Goal: Information Seeking & Learning: Learn about a topic

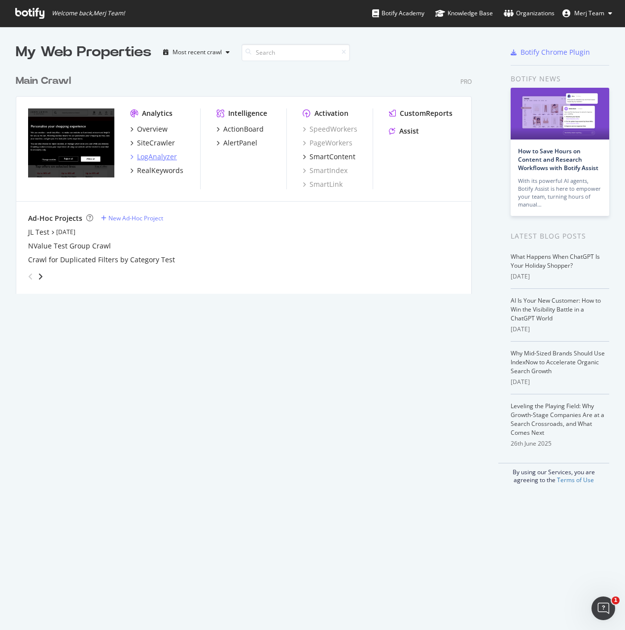
click at [153, 161] on div "LogAnalyzer" at bounding box center [157, 157] width 40 height 10
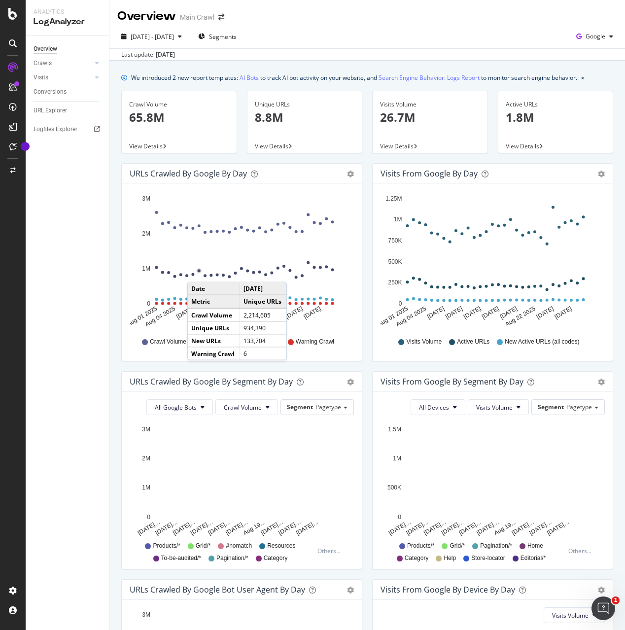
scroll to position [192, 0]
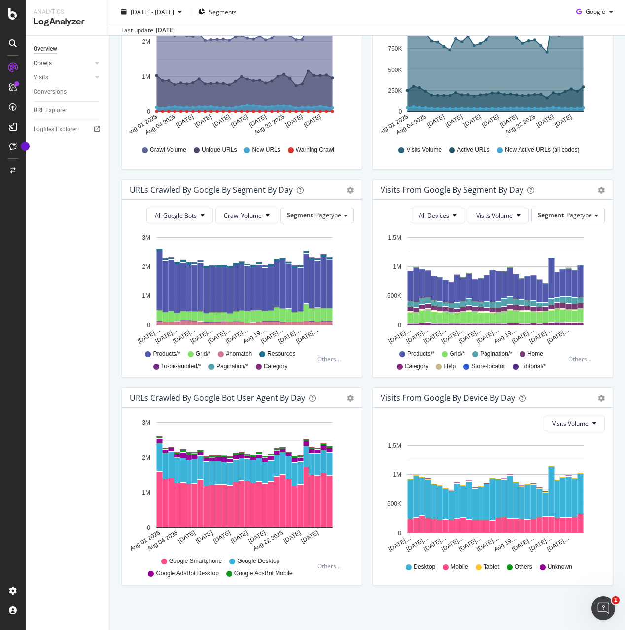
click at [72, 63] on link "Crawls" at bounding box center [63, 63] width 59 height 10
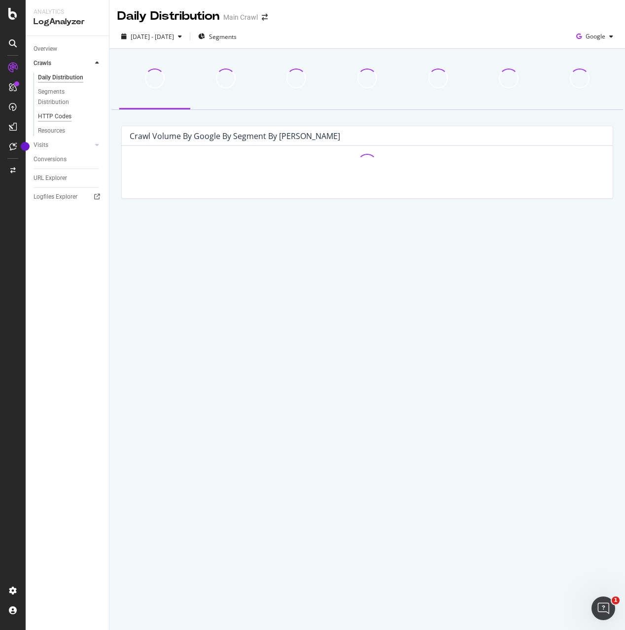
click at [52, 115] on div "HTTP Codes" at bounding box center [55, 116] width 34 height 10
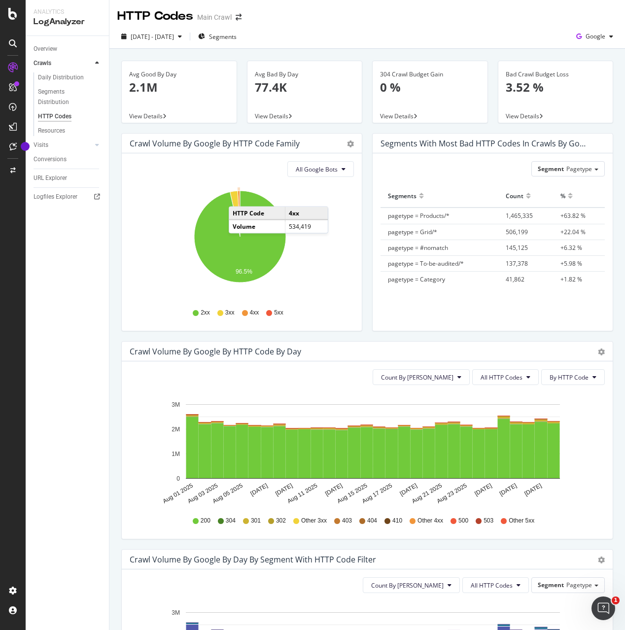
click at [239, 197] on icon "A chart." at bounding box center [239, 214] width 2 height 46
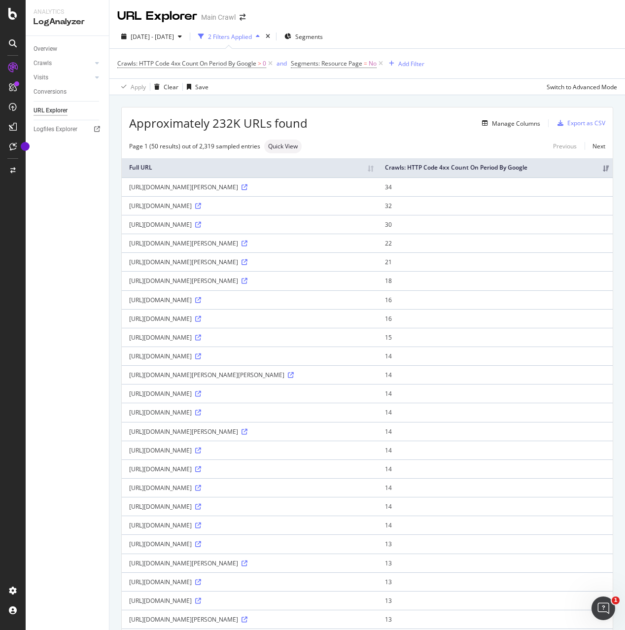
click at [378, 234] on td "[URL][DOMAIN_NAME]" at bounding box center [250, 224] width 256 height 19
click at [247, 190] on icon at bounding box center [245, 187] width 6 height 6
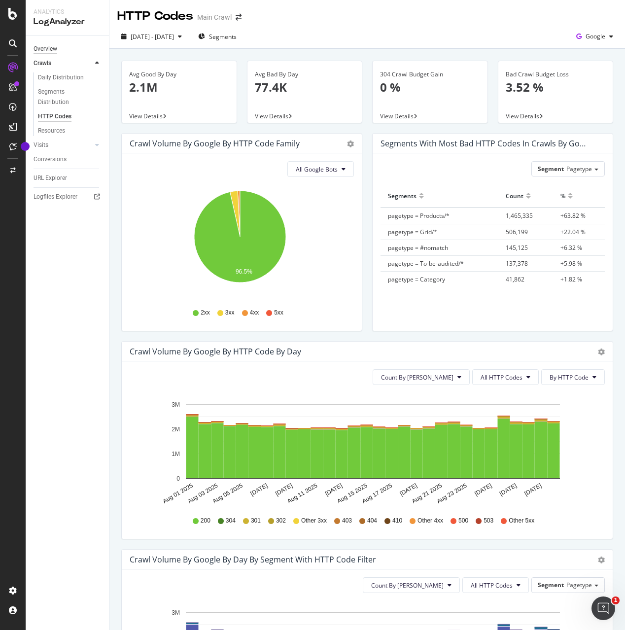
click at [55, 51] on div "Overview" at bounding box center [46, 49] width 24 height 10
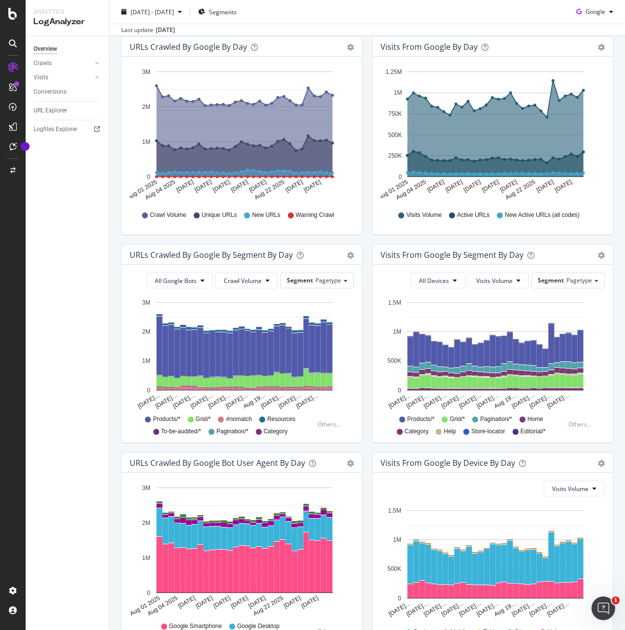
scroll to position [192, 0]
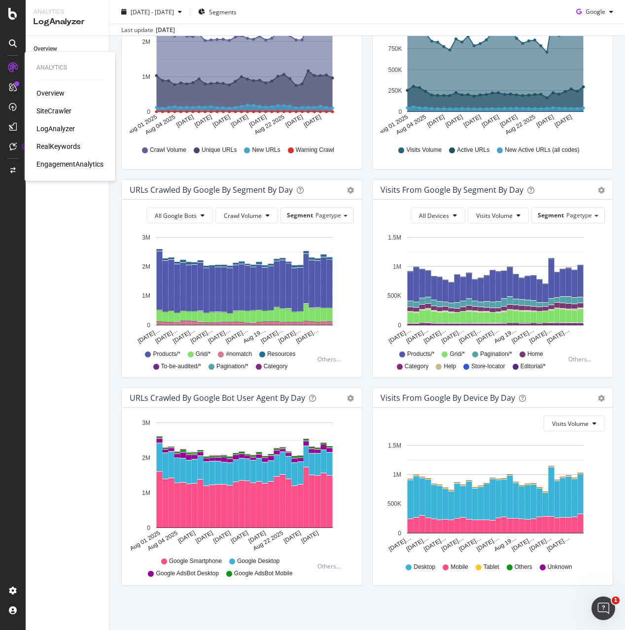
click at [64, 118] on div "Overview SiteCrawler LogAnalyzer RealKeywords EngagementAnalytics" at bounding box center [69, 128] width 67 height 81
click at [64, 109] on div "SiteCrawler" at bounding box center [53, 111] width 35 height 10
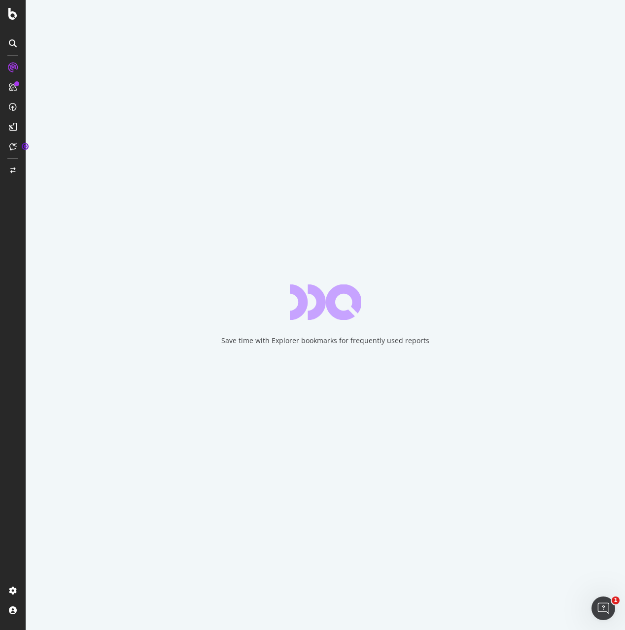
click at [220, 267] on div "Save time with Explorer bookmarks for frequently used reports" at bounding box center [325, 315] width 599 height 630
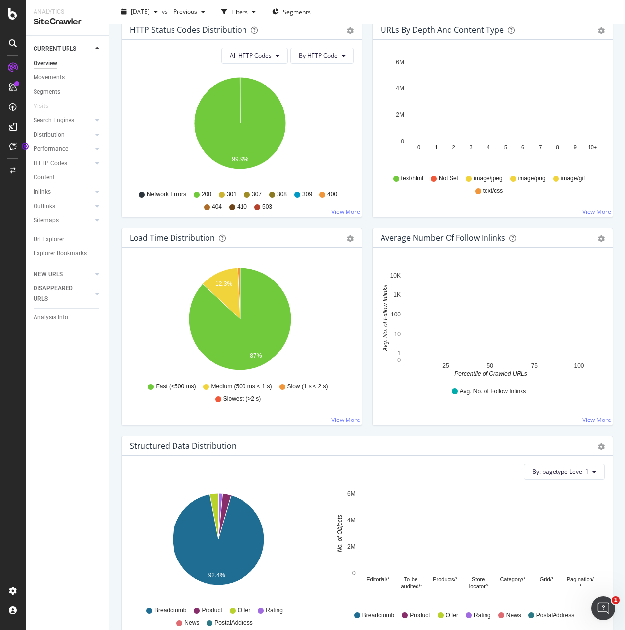
scroll to position [800, 0]
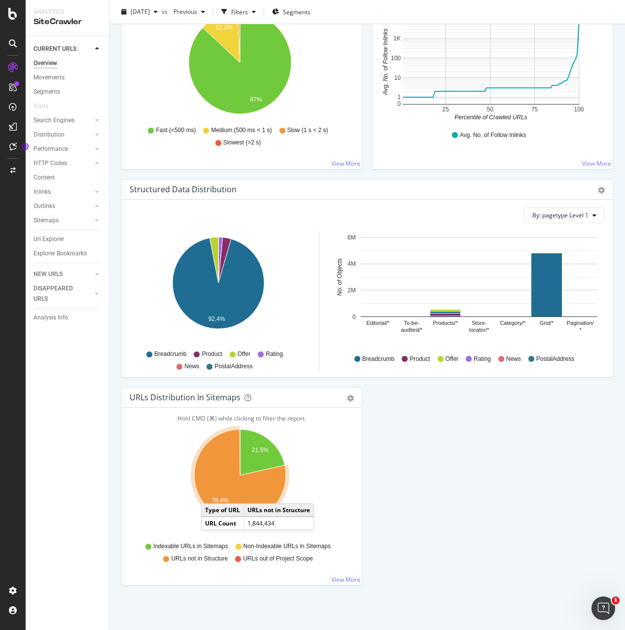
click at [211, 493] on icon "A chart." at bounding box center [240, 475] width 92 height 92
drag, startPoint x: 347, startPoint y: 568, endPoint x: 344, endPoint y: 581, distance: 13.2
click at [347, 570] on div "Hold CMD (⌘) while clicking to filter the report. 21.5% 78.4% Type of URL URL C…" at bounding box center [242, 496] width 240 height 177
click at [344, 581] on link "View More" at bounding box center [345, 579] width 29 height 8
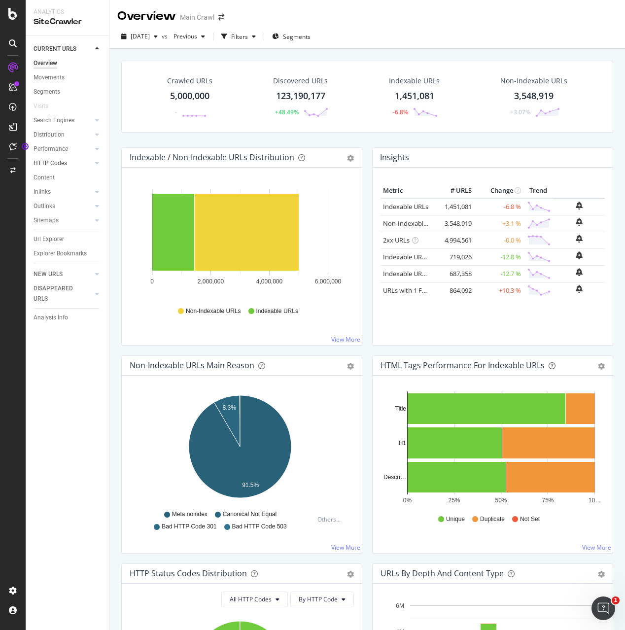
click at [83, 165] on div at bounding box center [87, 163] width 10 height 10
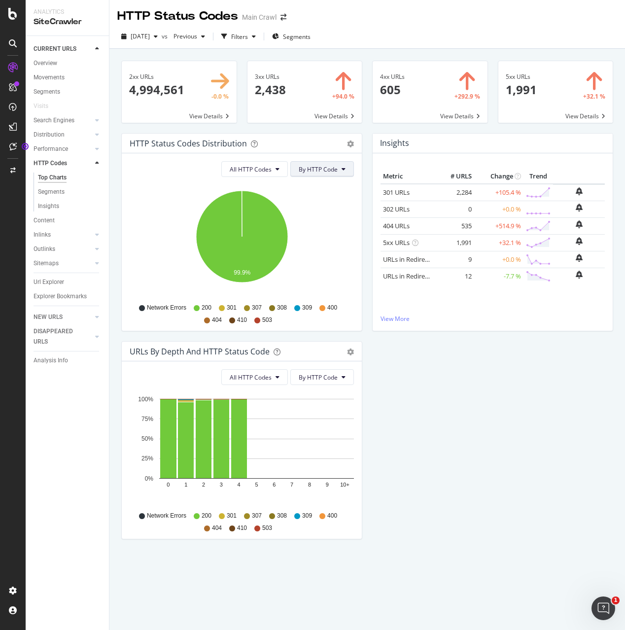
click at [346, 169] on button "By HTTP Code" at bounding box center [322, 169] width 64 height 16
drag, startPoint x: 246, startPoint y: 178, endPoint x: 264, endPoint y: 166, distance: 21.7
click at [250, 177] on div "All HTTP Codes By HTTP Code Hold CMD (⌘) while clicking to filter the report. 9…" at bounding box center [242, 241] width 240 height 177
click at [264, 166] on span "All HTTP Codes" at bounding box center [251, 169] width 42 height 8
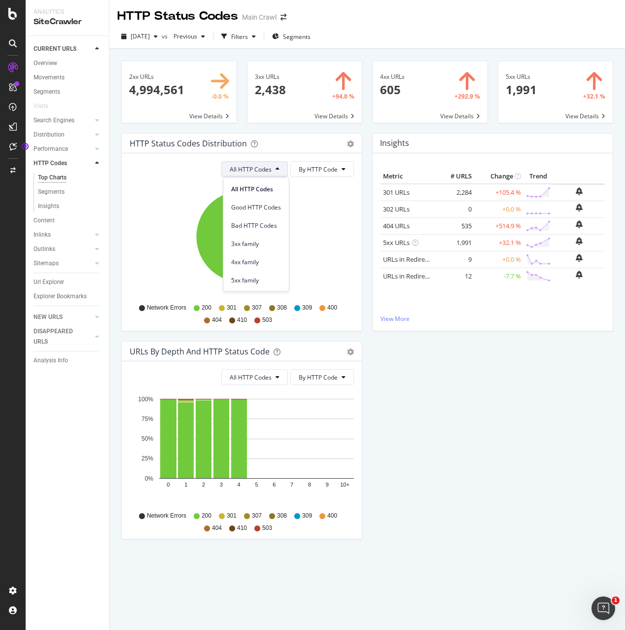
click at [420, 433] on div "HTTP Status Codes Distribution Pie Table Export as CSV Add to Custom Report All…" at bounding box center [367, 341] width 502 height 416
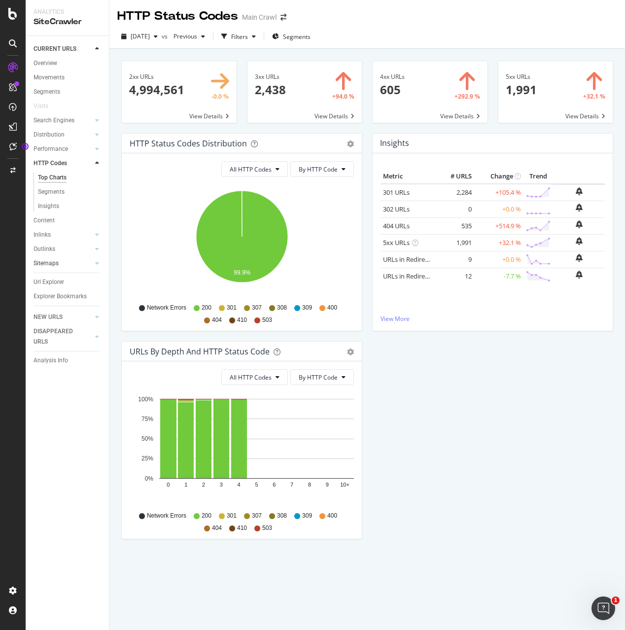
click at [89, 267] on div at bounding box center [87, 263] width 10 height 10
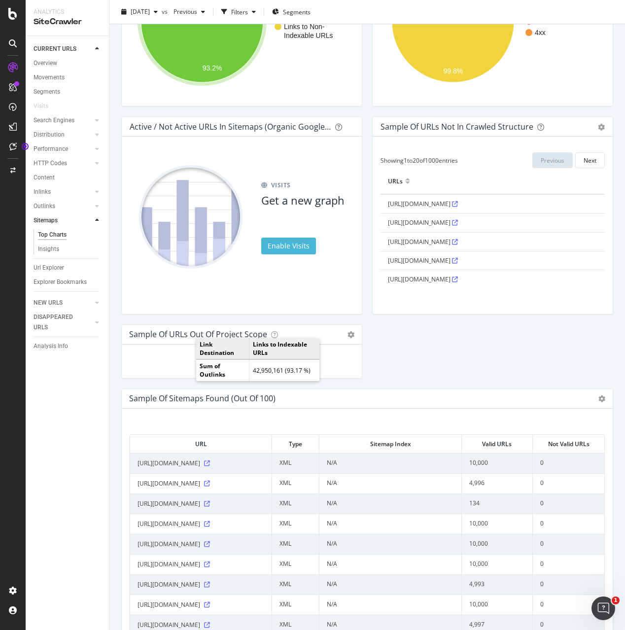
scroll to position [850, 0]
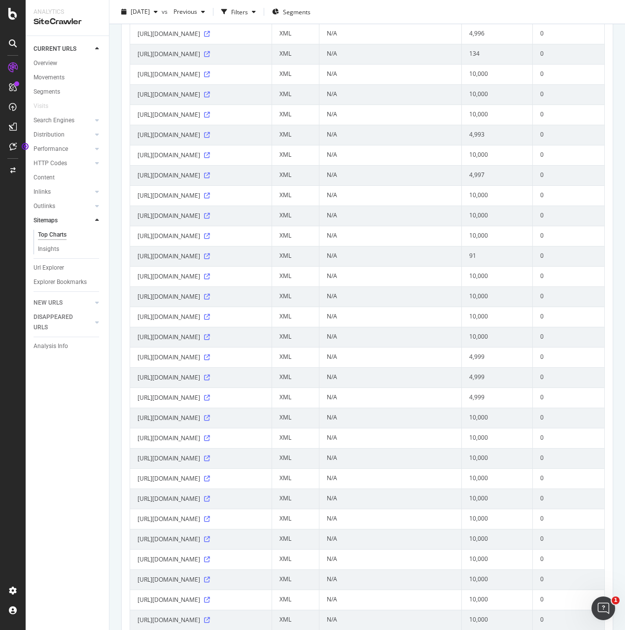
scroll to position [1330, 0]
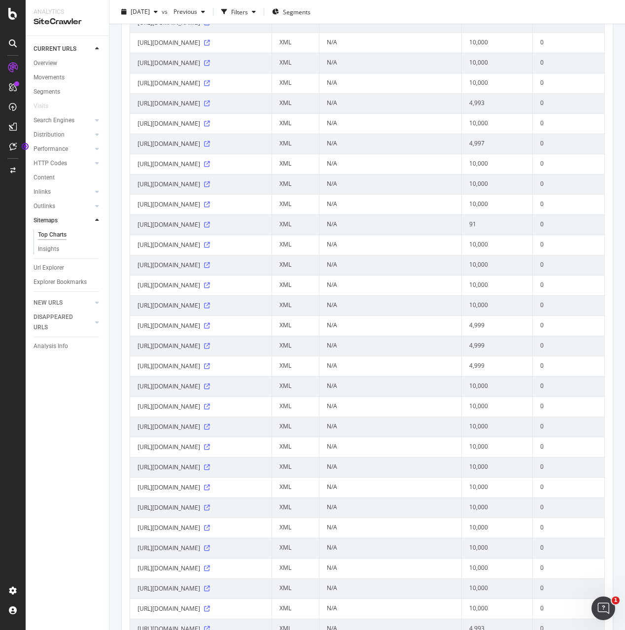
click at [70, 126] on div "Search Engines" at bounding box center [71, 120] width 75 height 14
click at [71, 117] on div "Search Engines" at bounding box center [54, 120] width 41 height 10
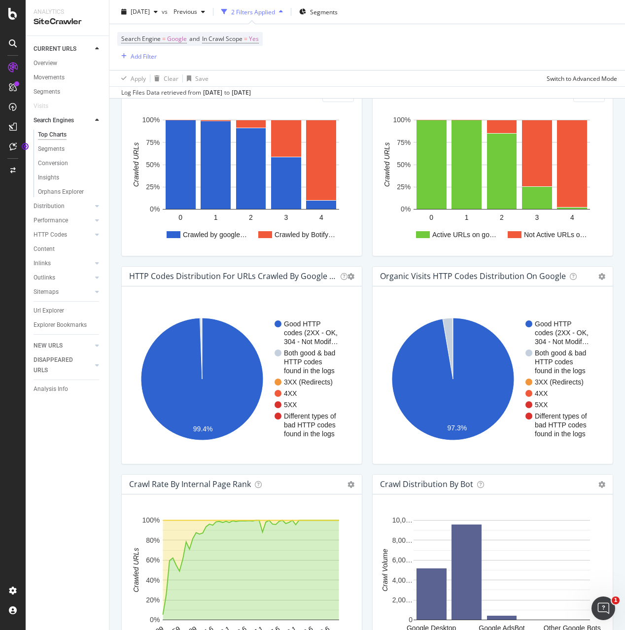
scroll to position [646, 0]
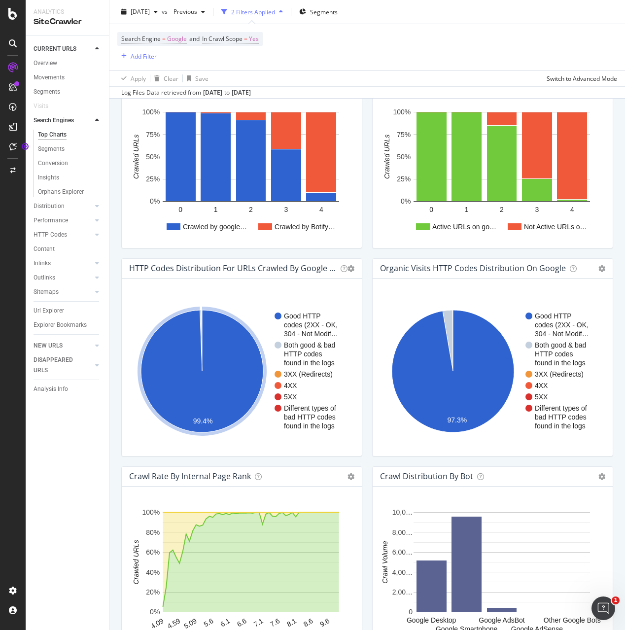
click at [200, 321] on icon "A chart." at bounding box center [202, 371] width 122 height 122
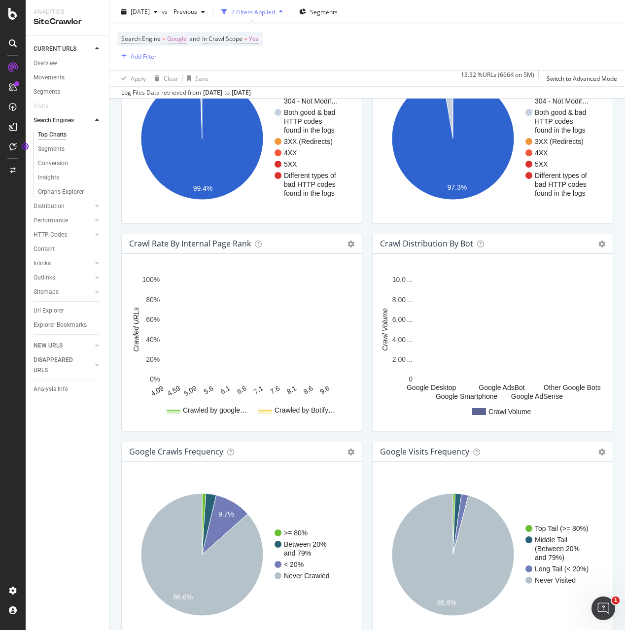
scroll to position [933, 0]
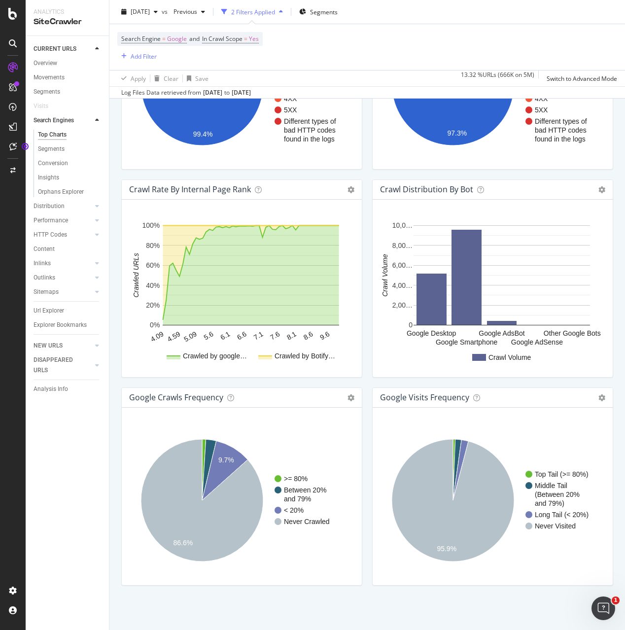
click at [367, 375] on div "Crawl Distribution By Bot Chart (by Value) Table Expand Export as CSV Export as…" at bounding box center [492, 283] width 251 height 208
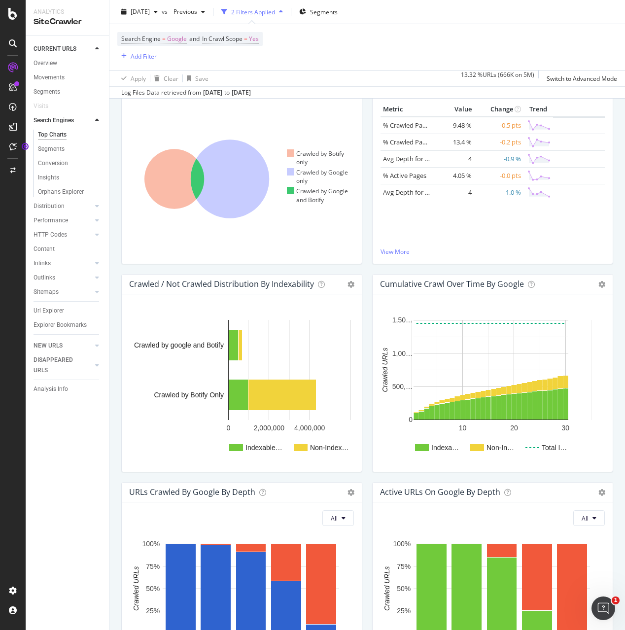
scroll to position [0, 0]
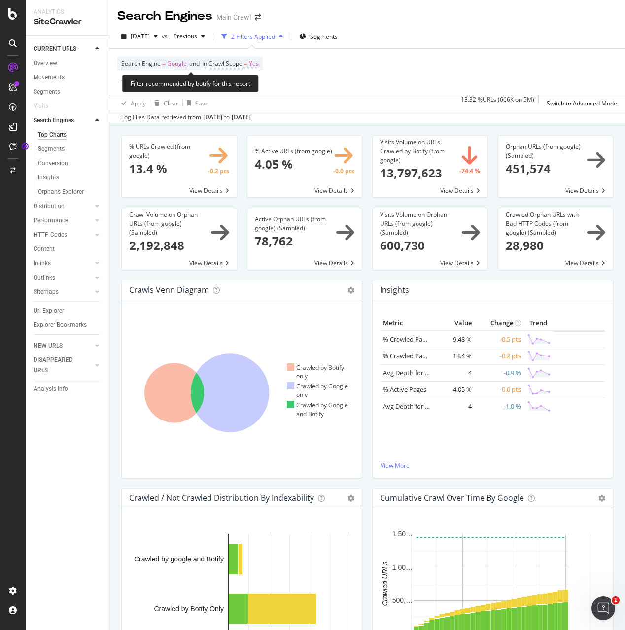
click at [184, 64] on span "Google" at bounding box center [177, 64] width 20 height 14
click at [149, 74] on icon at bounding box center [149, 72] width 7 height 6
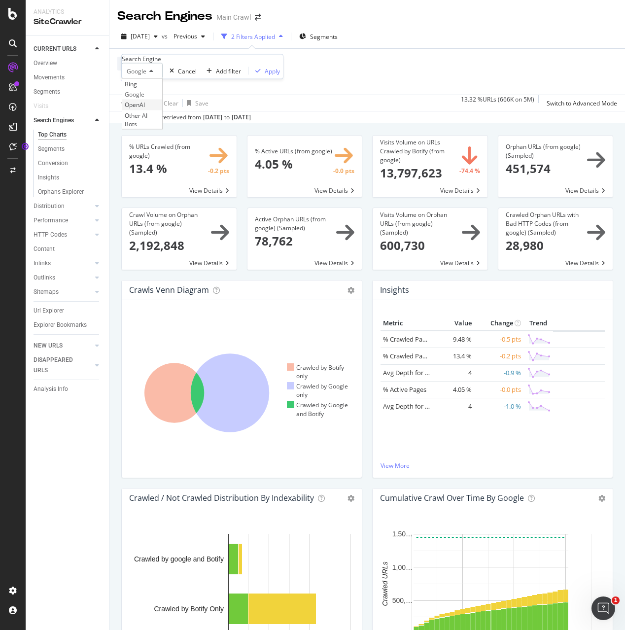
click at [145, 109] on span "OpenAI" at bounding box center [135, 105] width 20 height 8
click at [229, 79] on div "OpenAI Cancel Add filter Apply" at bounding box center [203, 71] width 162 height 16
click at [265, 75] on div "Apply" at bounding box center [272, 71] width 15 height 8
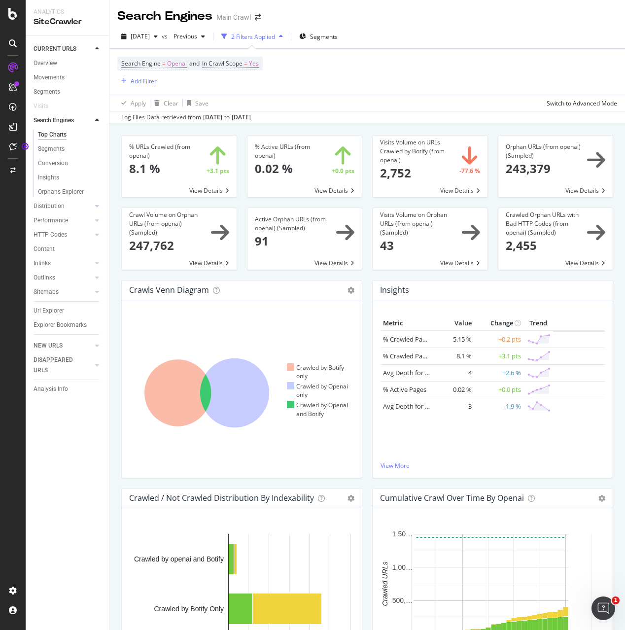
click at [570, 262] on span at bounding box center [555, 239] width 115 height 62
click at [308, 171] on span at bounding box center [304, 167] width 115 height 62
click at [61, 236] on div "HTTP Codes" at bounding box center [51, 235] width 34 height 10
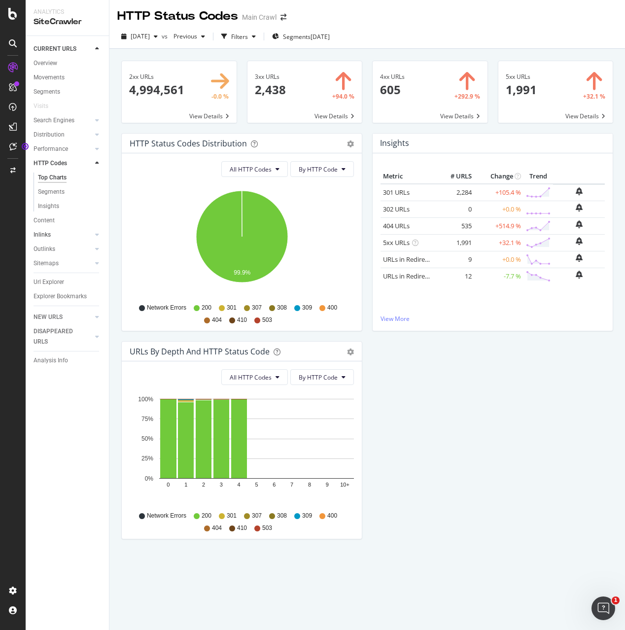
click at [59, 233] on link "Inlinks" at bounding box center [63, 235] width 59 height 10
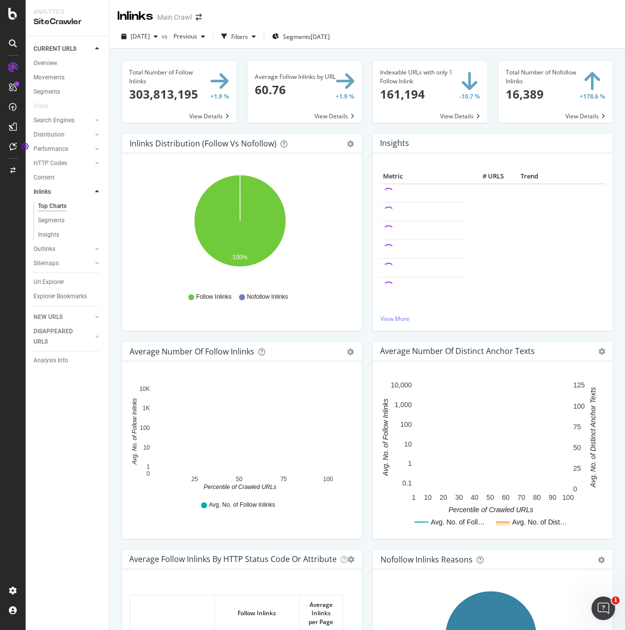
scroll to position [162, 0]
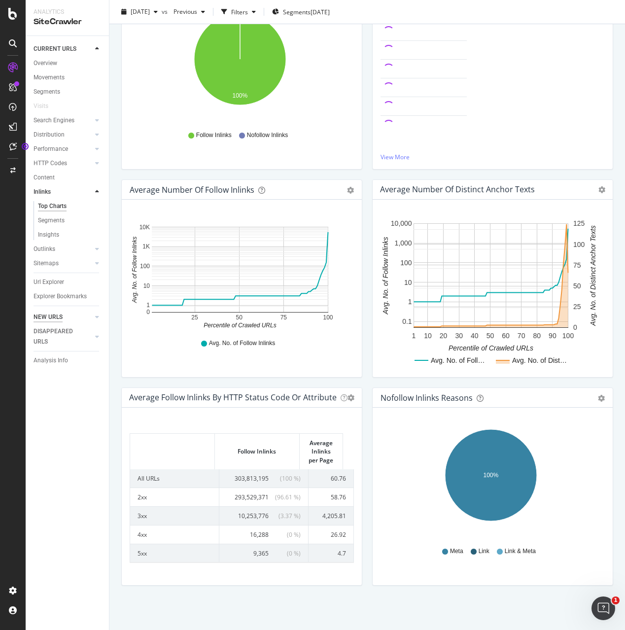
click at [59, 312] on div "NEW URLS" at bounding box center [48, 317] width 29 height 10
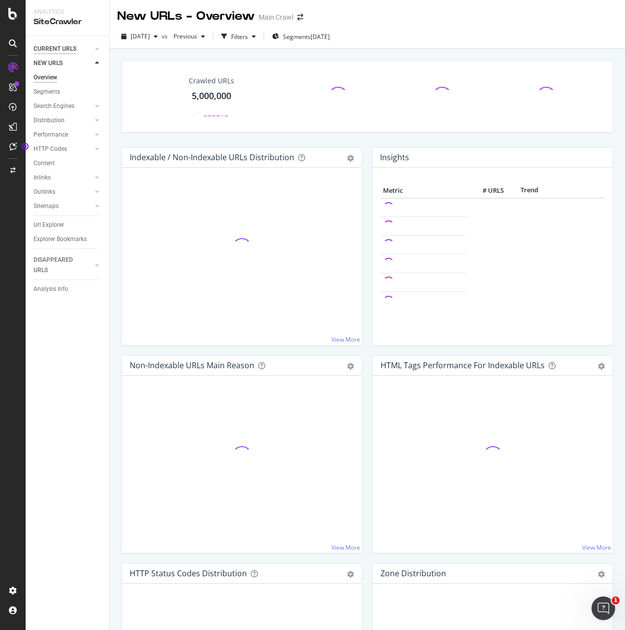
click at [60, 48] on div "CURRENT URLS" at bounding box center [55, 49] width 43 height 10
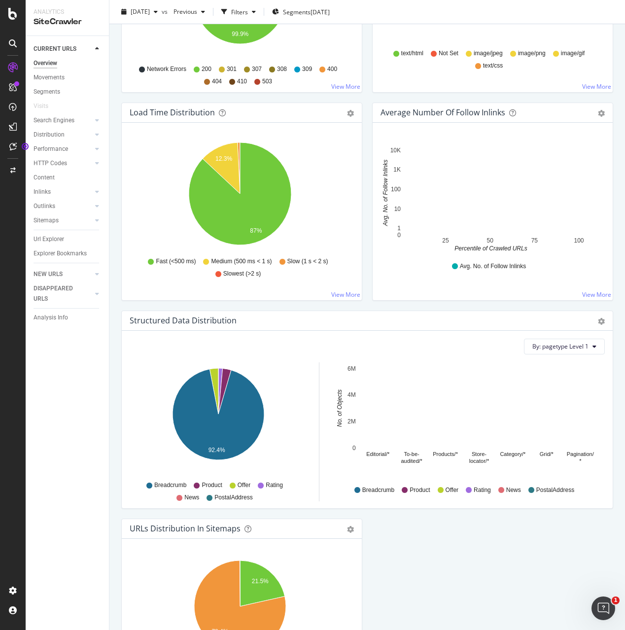
scroll to position [800, 0]
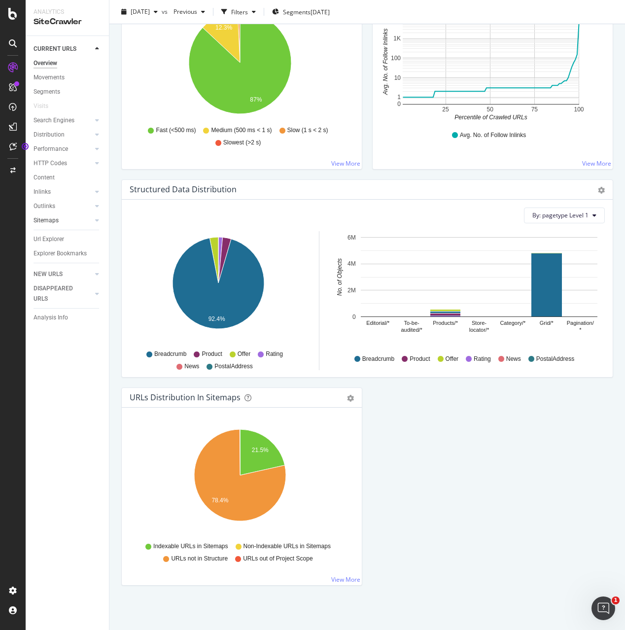
click at [83, 218] on div at bounding box center [87, 220] width 10 height 10
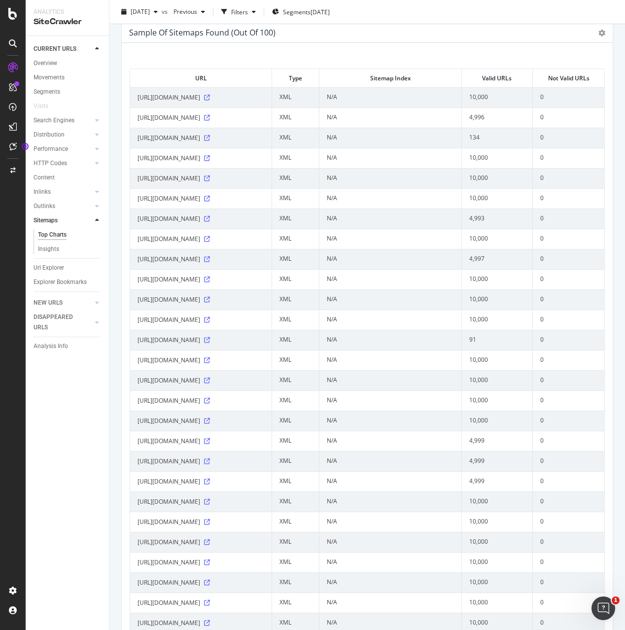
scroll to position [800, 0]
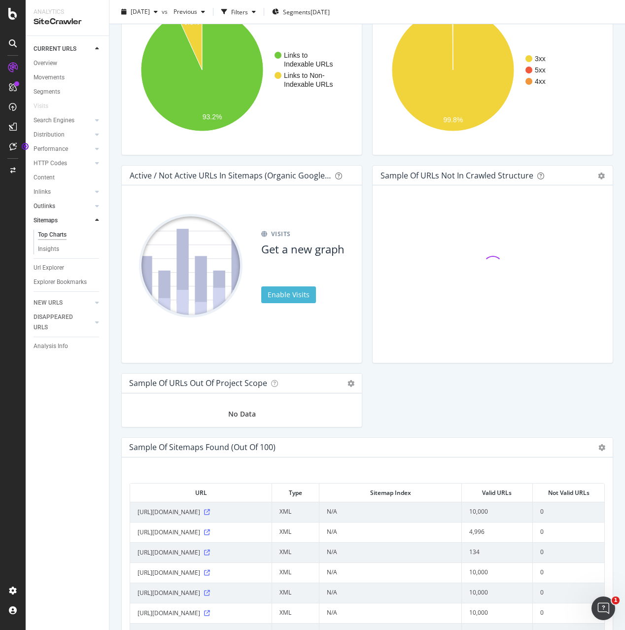
click at [84, 207] on div at bounding box center [87, 206] width 10 height 10
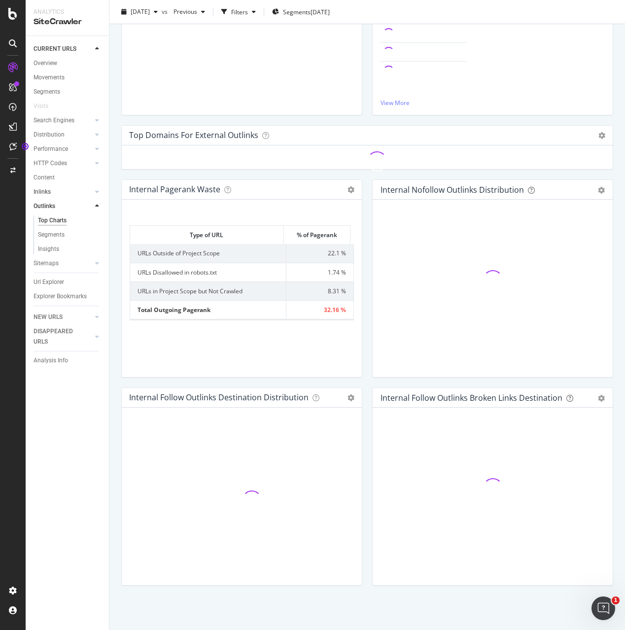
click at [83, 194] on div at bounding box center [87, 192] width 10 height 10
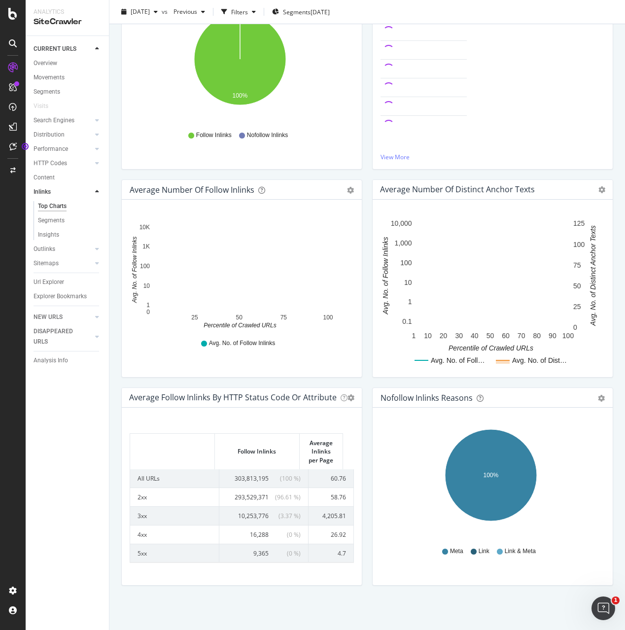
scroll to position [162, 0]
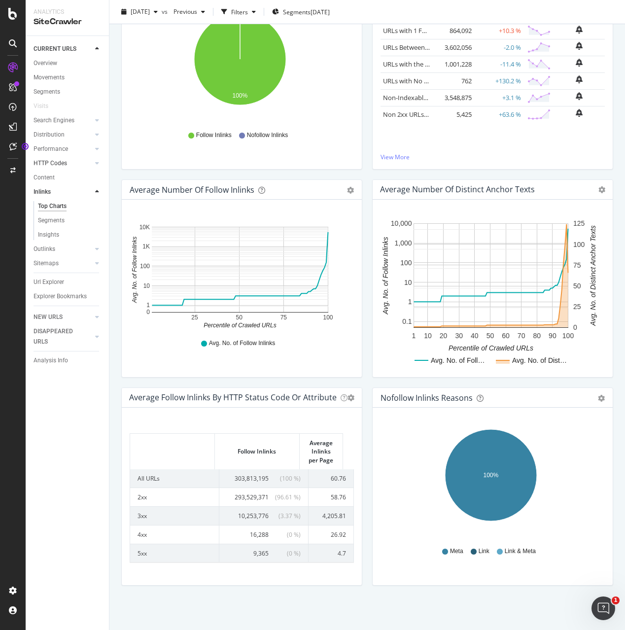
click at [81, 162] on link "HTTP Codes" at bounding box center [63, 163] width 59 height 10
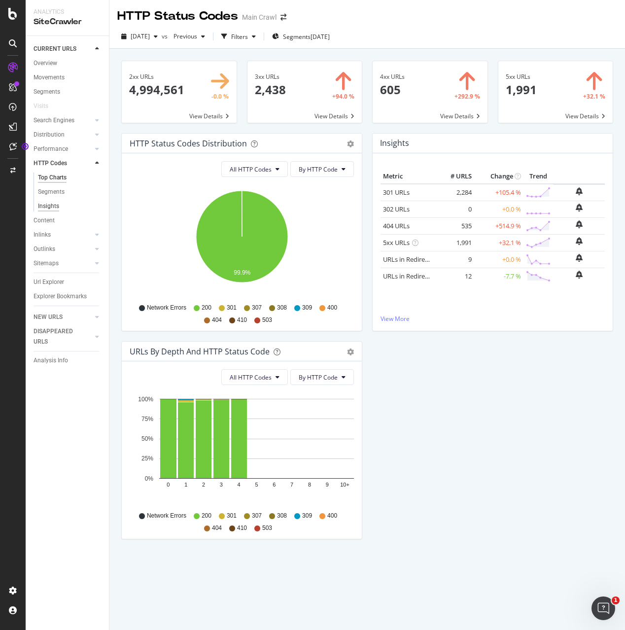
click at [54, 201] on div "Insights" at bounding box center [48, 206] width 21 height 10
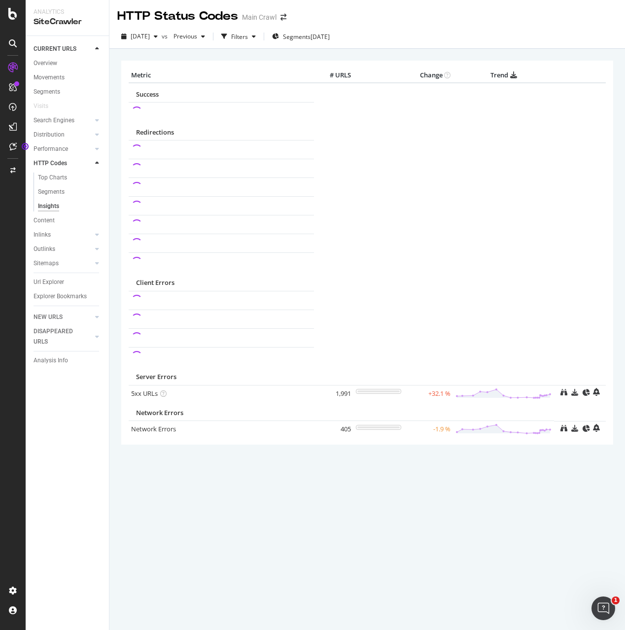
drag, startPoint x: 430, startPoint y: 437, endPoint x: 396, endPoint y: 473, distance: 49.5
click at [396, 473] on div "× Metric # URLS Change Trend Success Redirections Client Errors" at bounding box center [367, 266] width 492 height 426
click at [238, 315] on td at bounding box center [221, 319] width 185 height 19
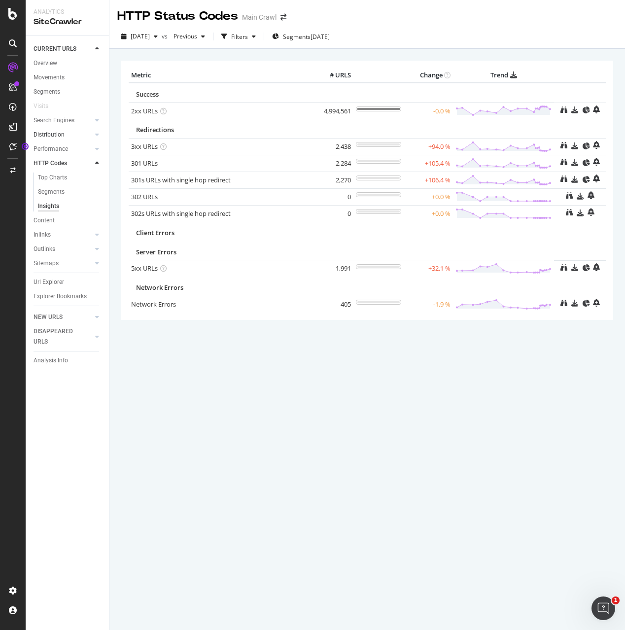
click at [85, 137] on div at bounding box center [87, 135] width 10 height 10
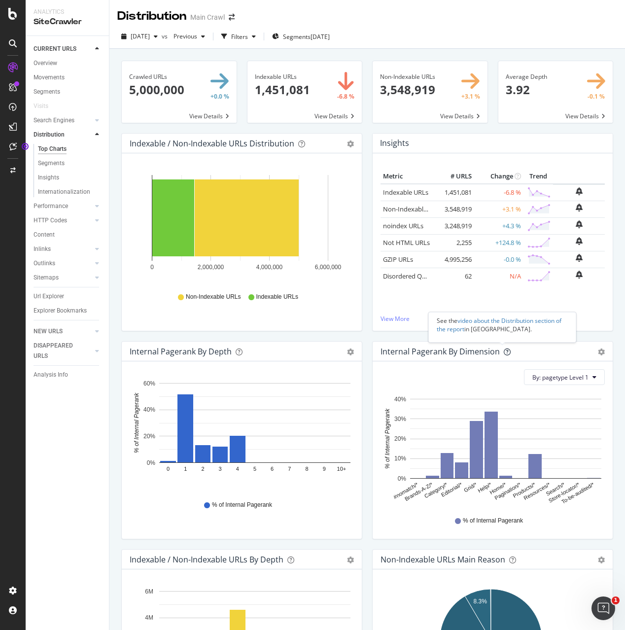
click at [502, 344] on div at bounding box center [502, 343] width 4 height 4
click at [561, 389] on div "By: pagetype Level 1 Hold CMD (⌘) while clicking to filter the report. #nomatch…" at bounding box center [493, 449] width 240 height 177
click at [564, 378] on span "By: pagetype Level 1" at bounding box center [560, 377] width 56 height 8
click at [530, 362] on div "By: pagetype Level 1 Hold CMD (⌘) while clicking to filter the report. #nomatch…" at bounding box center [493, 449] width 240 height 177
click at [540, 382] on button "By: pagetype Level 1" at bounding box center [564, 377] width 81 height 16
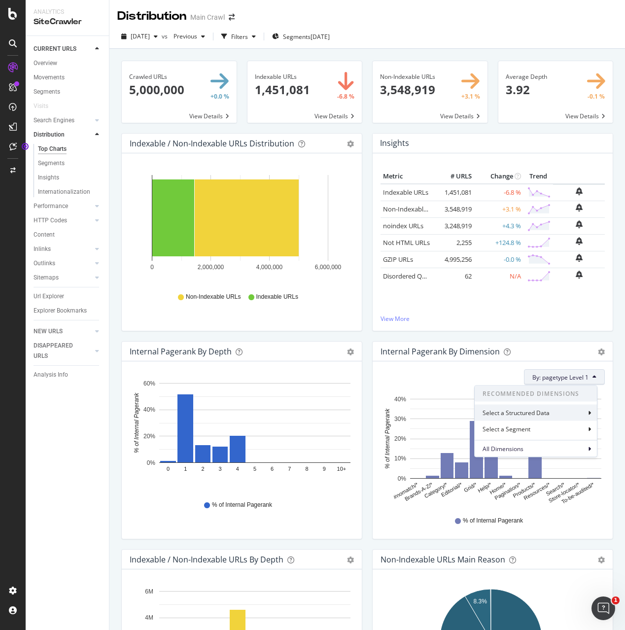
click at [533, 414] on div "Select a Structured Data" at bounding box center [517, 413] width 69 height 8
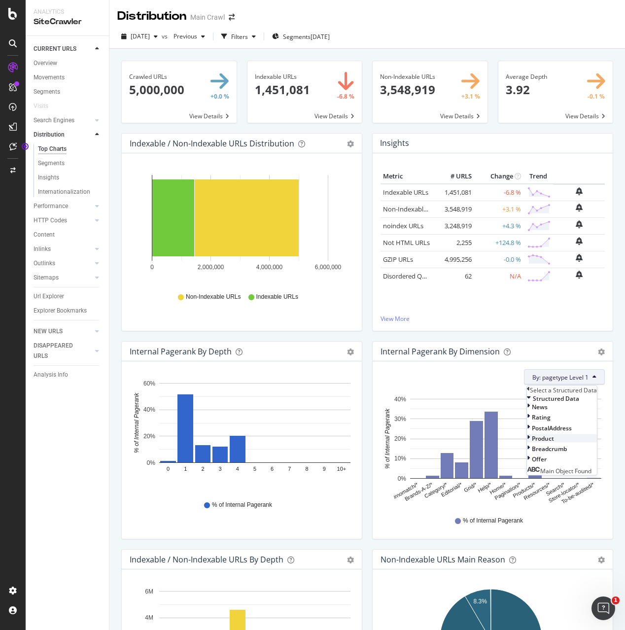
click at [533, 442] on div "Product" at bounding box center [562, 438] width 70 height 8
click at [553, 363] on div "By: pagetype Level 1 Hold CMD (⌘) while clicking to filter the report. #nomatch…" at bounding box center [493, 449] width 240 height 177
click at [551, 388] on div "By: pagetype Level 1 Hold CMD (⌘) while clicking to filter the report. #nomatch…" at bounding box center [493, 449] width 240 height 177
click at [550, 380] on span "By: pagetype Level 1" at bounding box center [560, 377] width 56 height 8
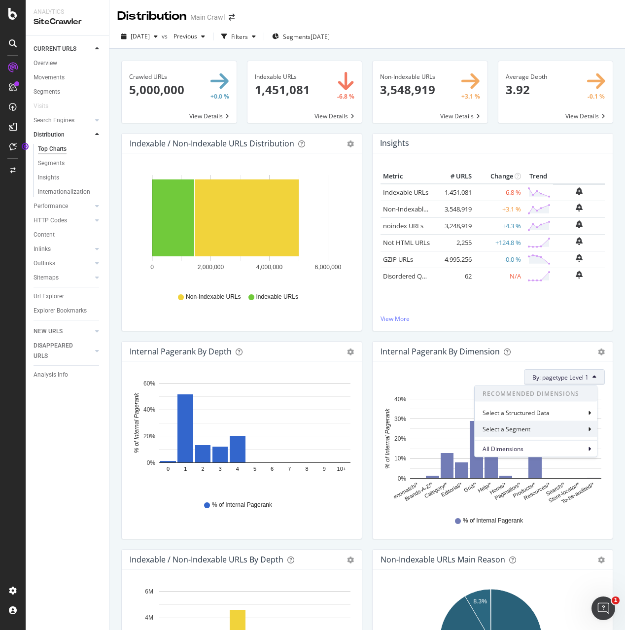
click at [546, 422] on div "Select a Segment" at bounding box center [536, 429] width 122 height 16
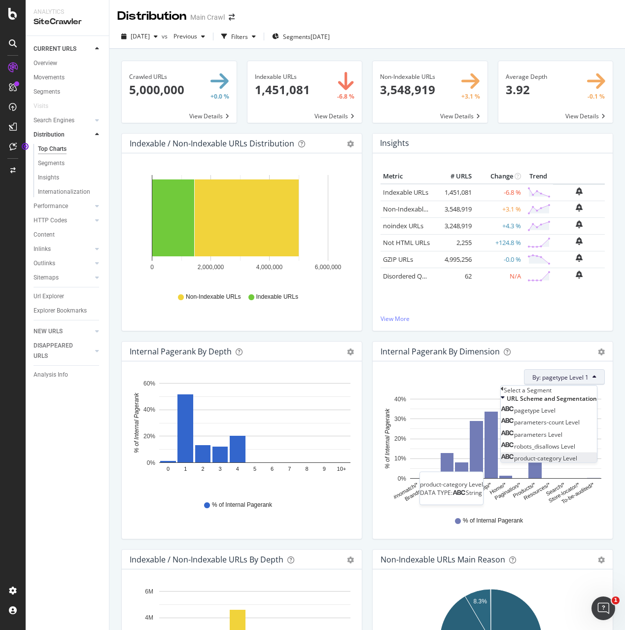
click at [556, 462] on span "product-category Level" at bounding box center [545, 457] width 63 height 8
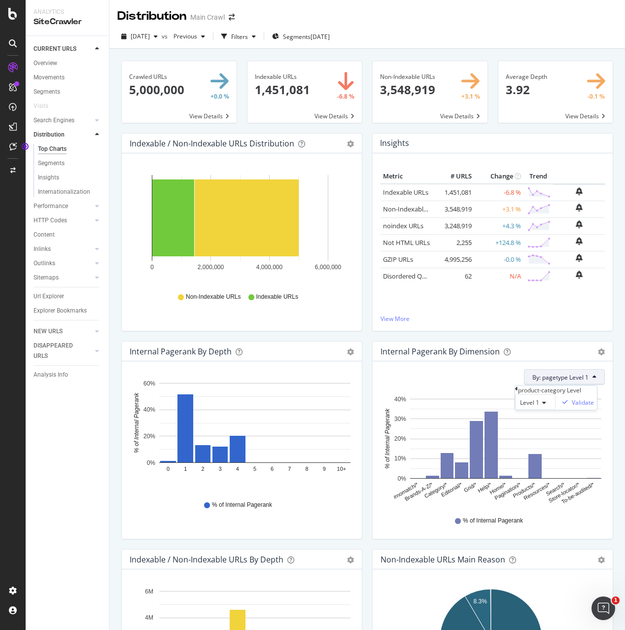
click at [520, 407] on span "Level 1" at bounding box center [529, 402] width 19 height 8
click at [516, 431] on div "Level 2" at bounding box center [535, 425] width 39 height 10
click at [592, 410] on div "Level 2 Validate" at bounding box center [556, 402] width 82 height 16
click at [590, 410] on div "Level 2 Validate" at bounding box center [556, 402] width 82 height 16
click at [587, 406] on div "Validate" at bounding box center [583, 402] width 22 height 8
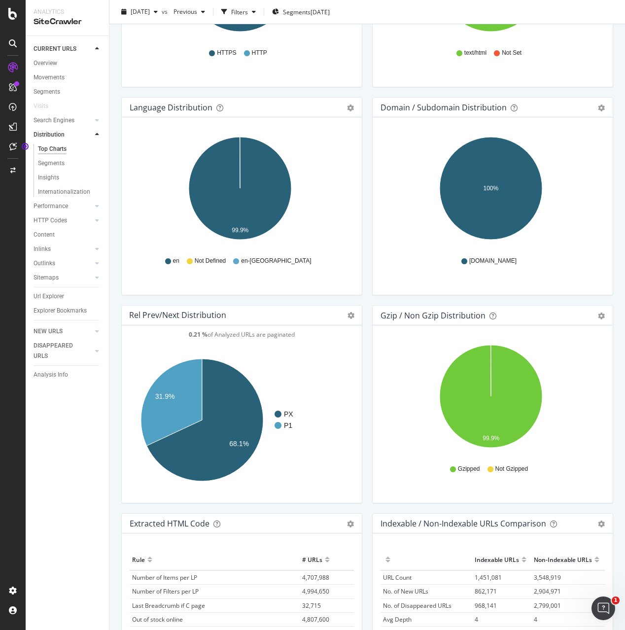
scroll to position [1202, 0]
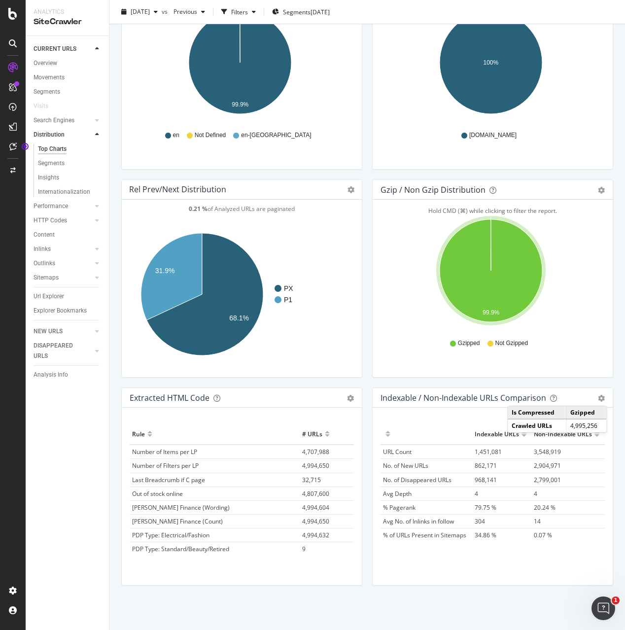
click at [367, 379] on div "Gzip / Non Gzip Distribution Pie Table Export as CSV Add to Custom Report Hold …" at bounding box center [492, 283] width 251 height 208
click at [576, 389] on div "Indexable / Non-Indexable URLs Comparison Export as CSV Add to Custom Report" at bounding box center [493, 398] width 240 height 20
click at [538, 400] on div "Indexable / Non-Indexable URLs Comparison" at bounding box center [464, 398] width 166 height 10
click at [550, 399] on icon at bounding box center [553, 398] width 7 height 7
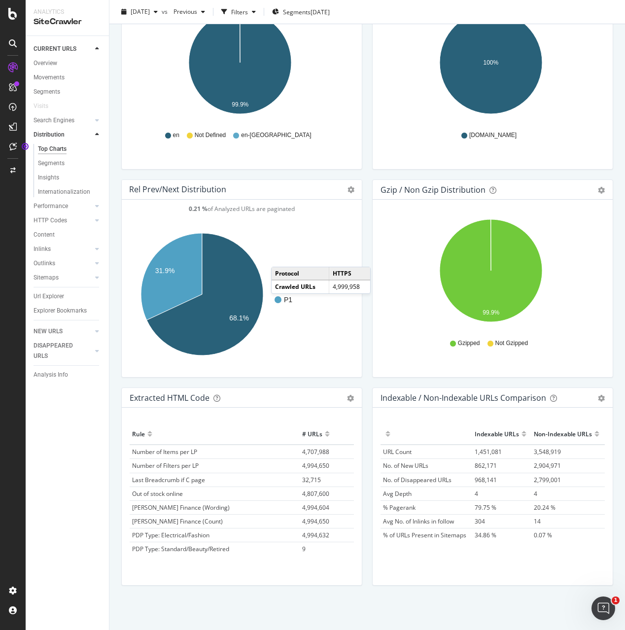
click at [373, 304] on div "Hold CMD (⌘) while clicking to filter the report. 99.9% Is Compressed Crawled U…" at bounding box center [493, 288] width 240 height 177
click at [359, 313] on div "Rel Prev/Next distribution Chart (by Value) Table Expand Export as CSV Export a…" at bounding box center [241, 283] width 251 height 208
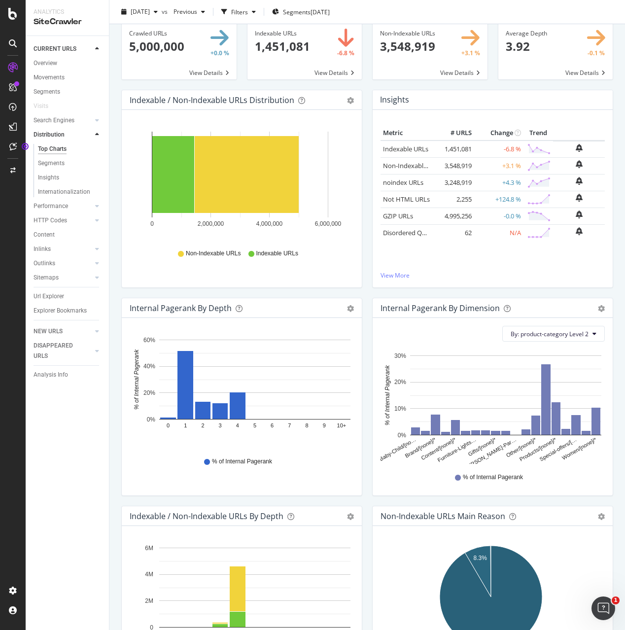
scroll to position [0, 0]
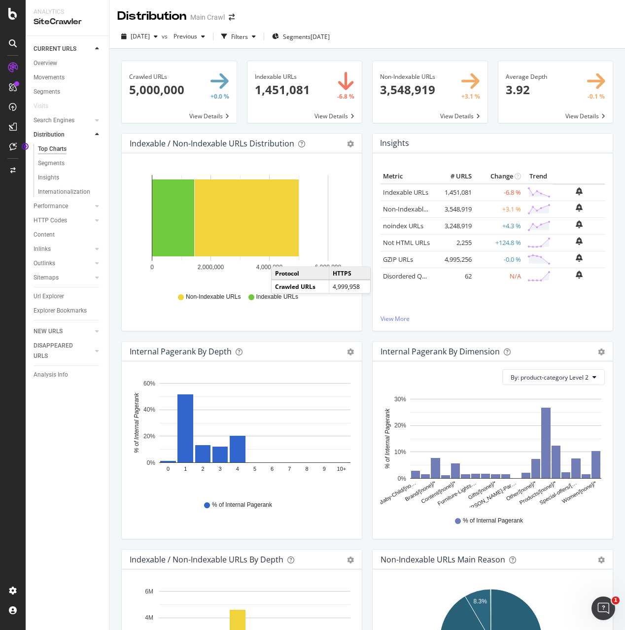
click at [367, 333] on div "Insights Metric # URLS Change Trend Indexable URLs 1,451,081 -6.8 % Non-Indexab…" at bounding box center [492, 237] width 251 height 208
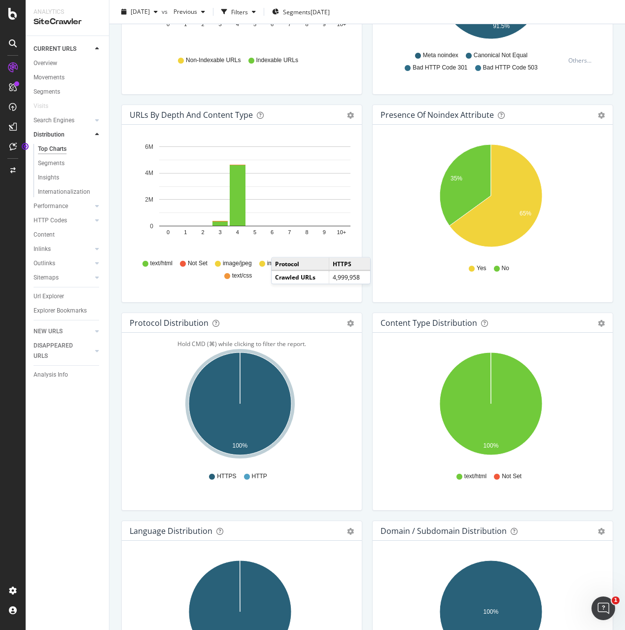
scroll to position [657, 0]
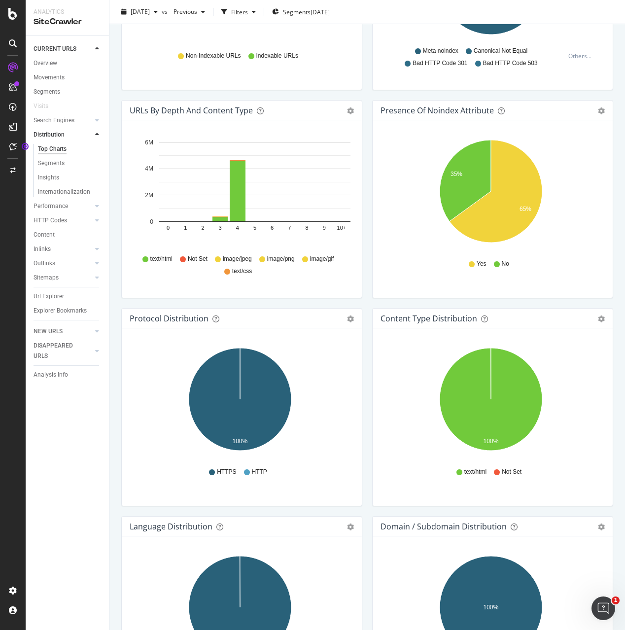
click at [65, 172] on div "Insights" at bounding box center [71, 178] width 75 height 14
click at [56, 174] on div "Insights" at bounding box center [48, 178] width 21 height 10
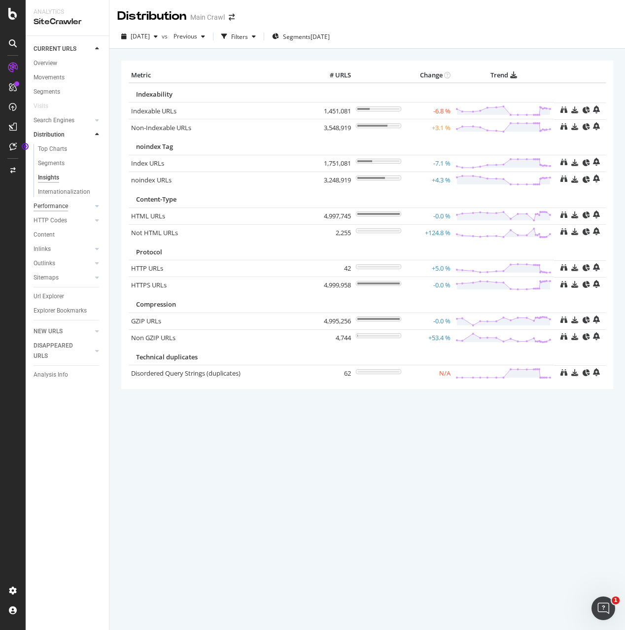
click at [56, 204] on div "Performance" at bounding box center [51, 206] width 35 height 10
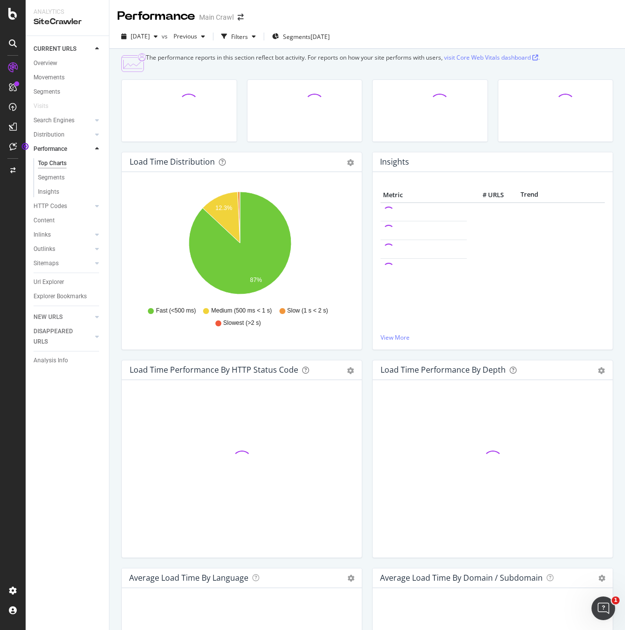
click at [56, 186] on div "Insights" at bounding box center [71, 191] width 75 height 12
click at [52, 193] on div "Insights" at bounding box center [48, 192] width 21 height 10
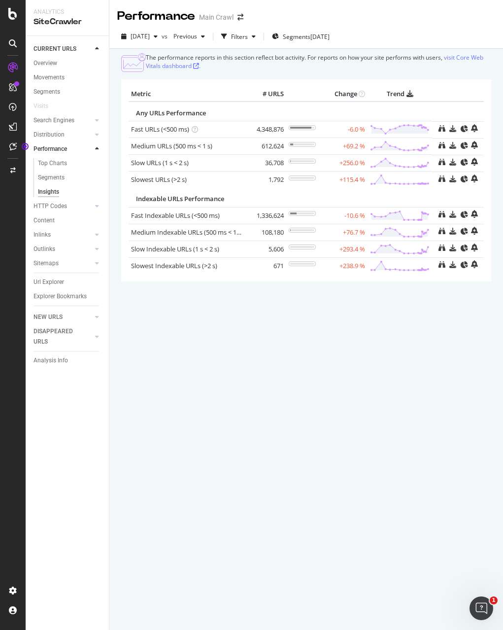
click at [102, 191] on div at bounding box center [97, 192] width 10 height 10
click at [97, 205] on icon at bounding box center [97, 206] width 4 height 6
click at [77, 172] on div "Top Charts Segments Insights" at bounding box center [71, 192] width 75 height 43
click at [70, 181] on link "Top Charts" at bounding box center [70, 178] width 64 height 10
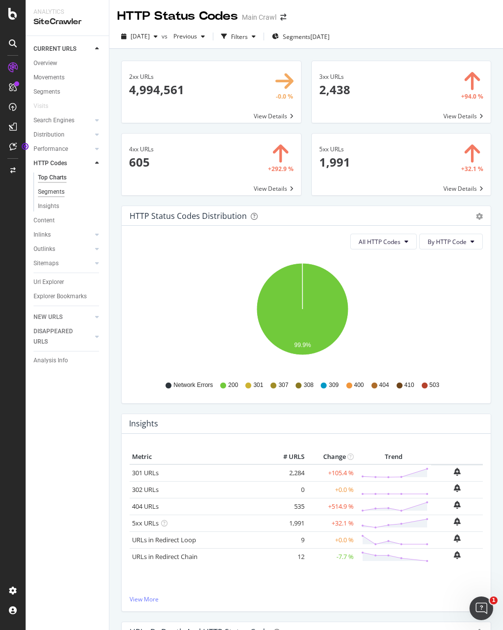
click at [52, 197] on div "Segments" at bounding box center [51, 192] width 27 height 10
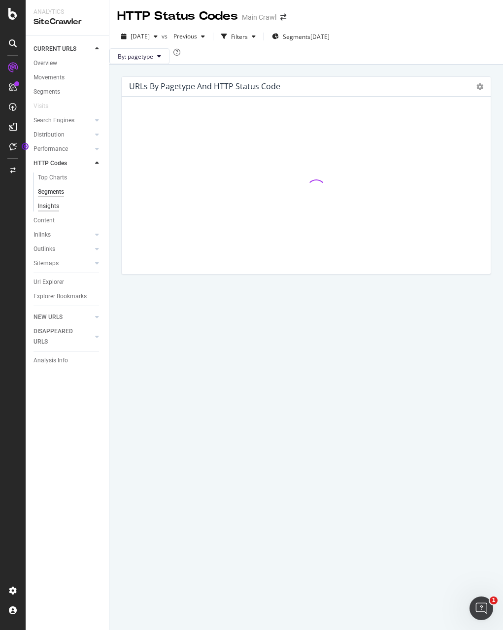
click at [47, 204] on div "Insights" at bounding box center [48, 206] width 21 height 10
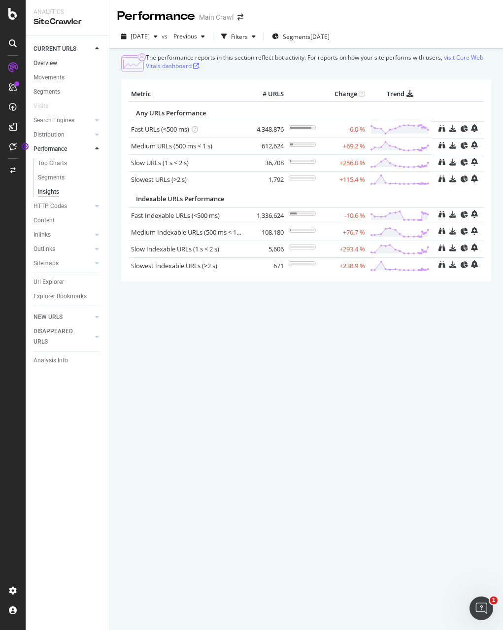
click at [60, 66] on link "Overview" at bounding box center [68, 63] width 69 height 10
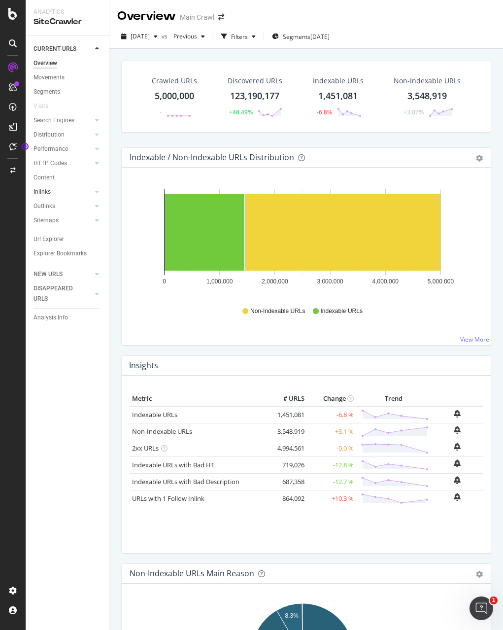
click at [67, 197] on link "Inlinks" at bounding box center [63, 192] width 59 height 10
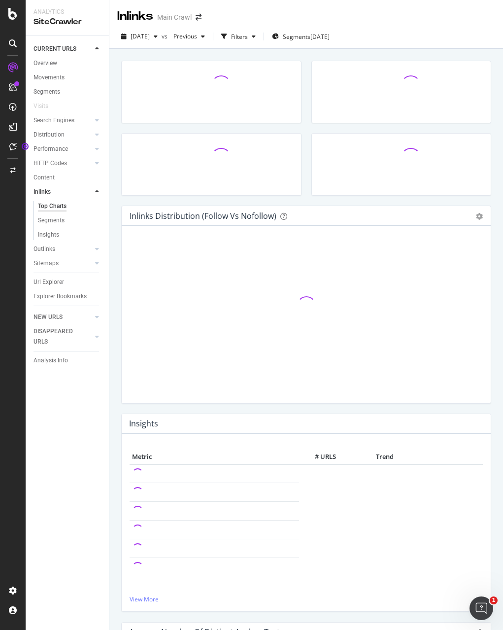
click at [67, 195] on link "Inlinks" at bounding box center [63, 192] width 59 height 10
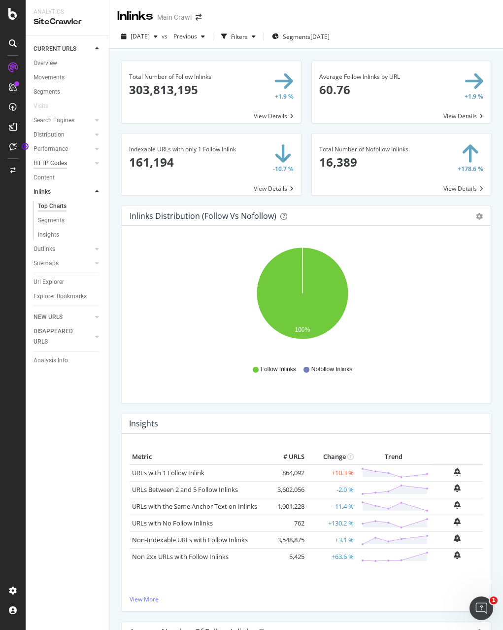
click at [61, 161] on div "HTTP Codes" at bounding box center [51, 163] width 34 height 10
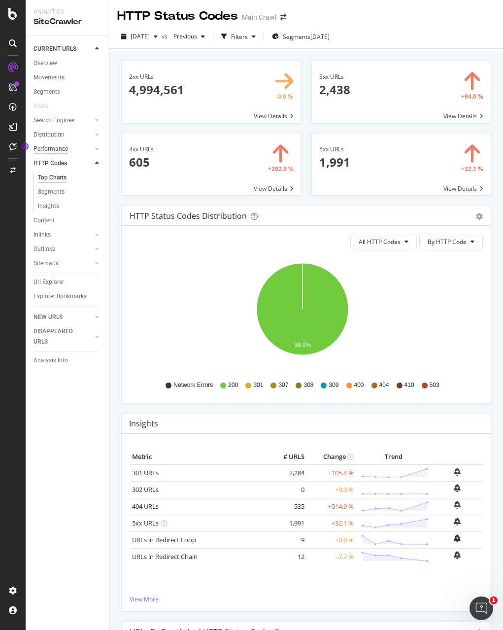
click at [67, 153] on div "Performance" at bounding box center [51, 149] width 35 height 10
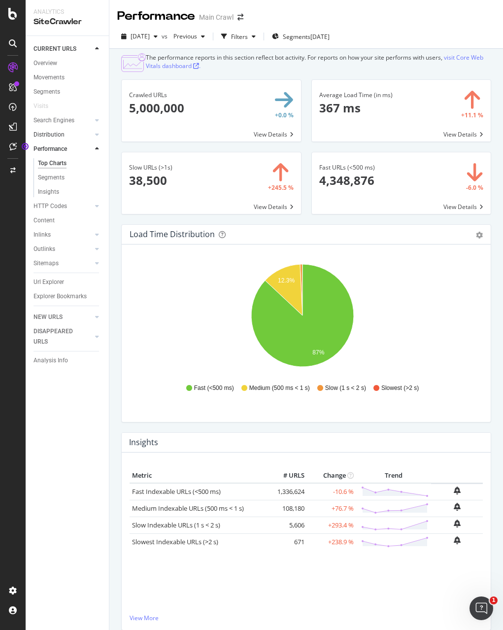
click at [66, 134] on link "Distribution" at bounding box center [63, 135] width 59 height 10
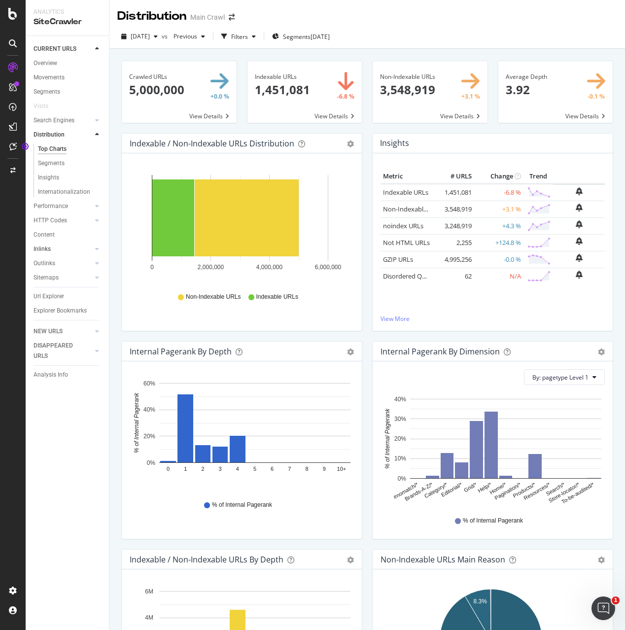
click at [73, 252] on link "Inlinks" at bounding box center [63, 249] width 59 height 10
click at [73, 258] on link "Outlinks" at bounding box center [63, 263] width 59 height 10
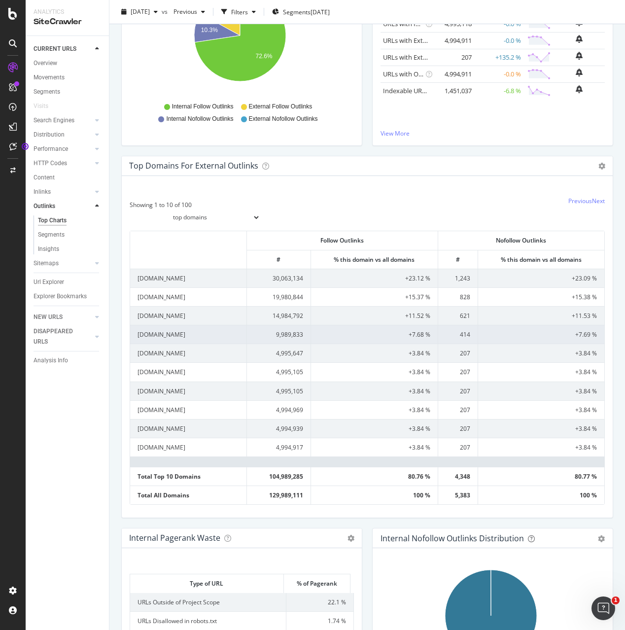
scroll to position [284, 0]
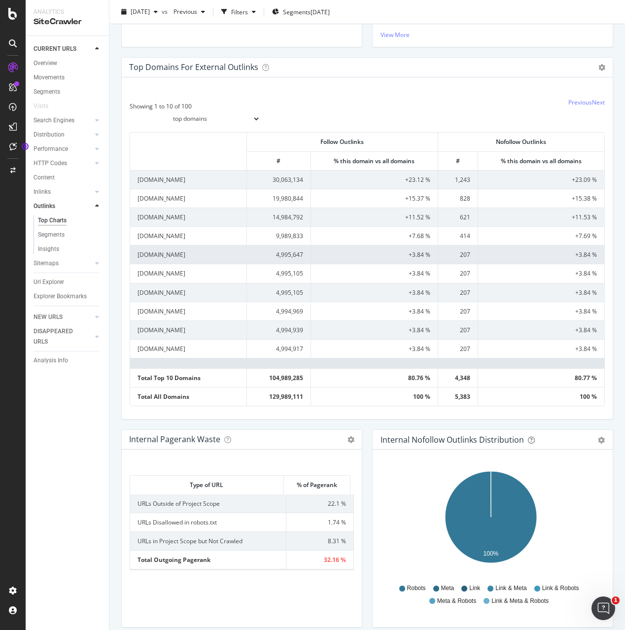
click at [174, 257] on td "[DOMAIN_NAME]" at bounding box center [188, 254] width 117 height 19
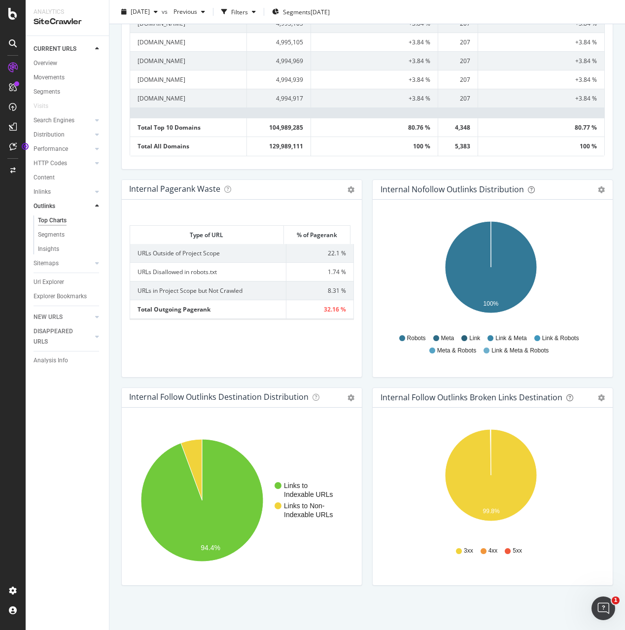
scroll to position [833, 0]
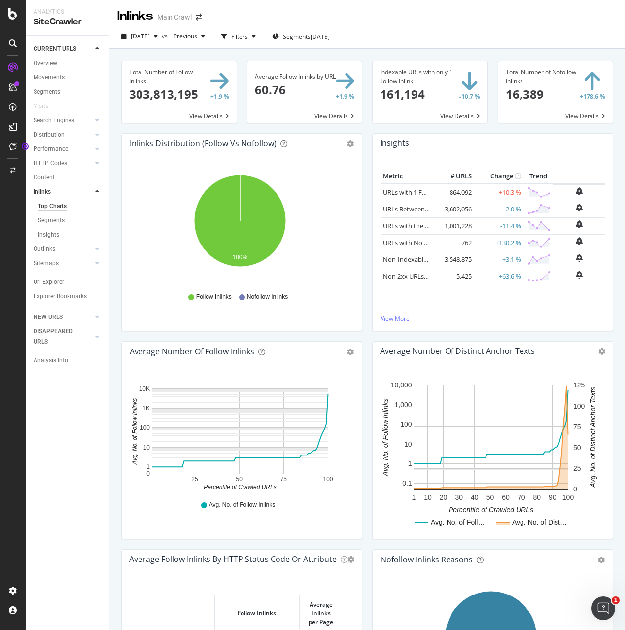
click at [14, 90] on icon at bounding box center [13, 87] width 8 height 8
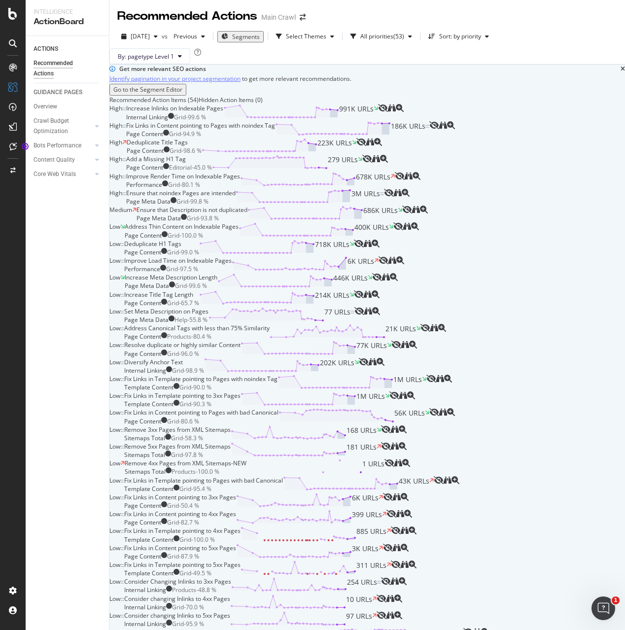
click at [333, 138] on div "High Fix Links in Content pointing to Pages with noindex Tag Page Content Grid …" at bounding box center [367, 129] width 516 height 17
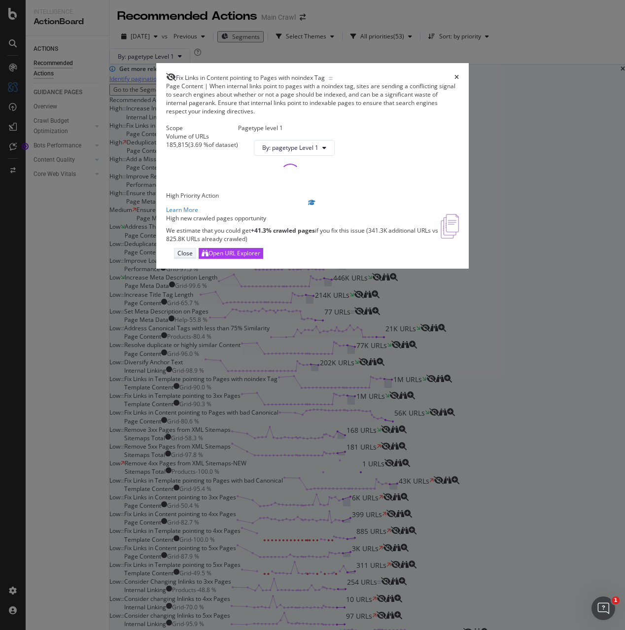
click at [193, 257] on div "Close" at bounding box center [184, 253] width 15 height 8
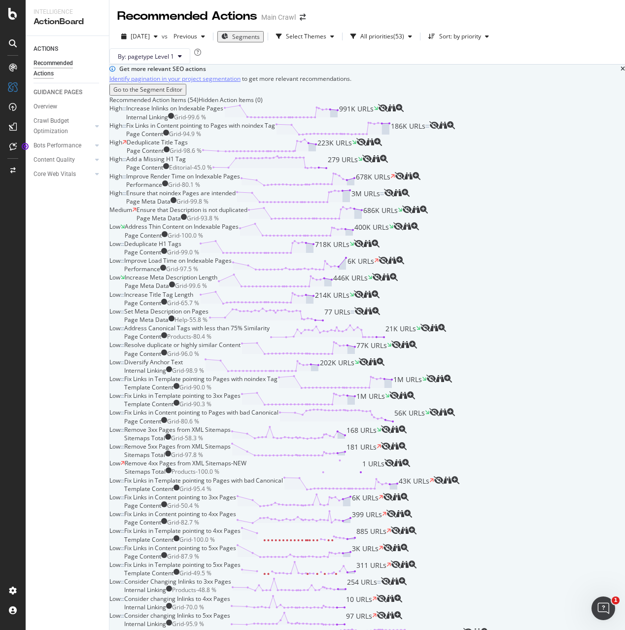
scroll to position [328, 0]
click at [60, 508] on div "ACTIONS Recommended Actions GUIDANCE PAGES Overview Crawl Budget Optimization L…" at bounding box center [67, 526] width 83 height 981
click at [71, 142] on div "Bots Performance" at bounding box center [58, 145] width 48 height 10
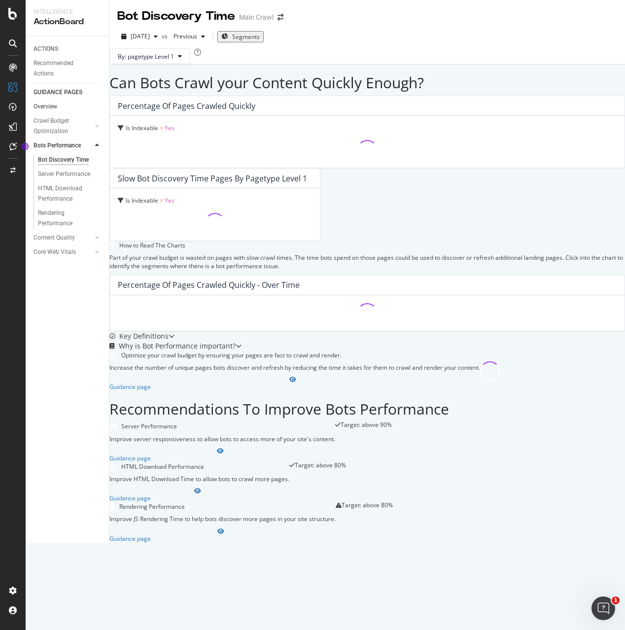
click at [63, 106] on link "Overview" at bounding box center [68, 107] width 69 height 10
